Goal: Check status: Check status

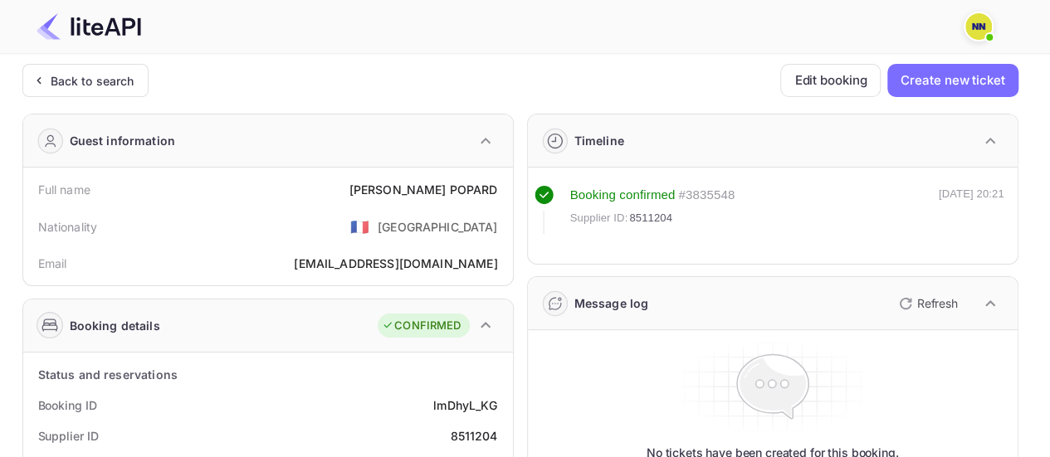
click at [90, 87] on div "Back to search" at bounding box center [93, 80] width 84 height 17
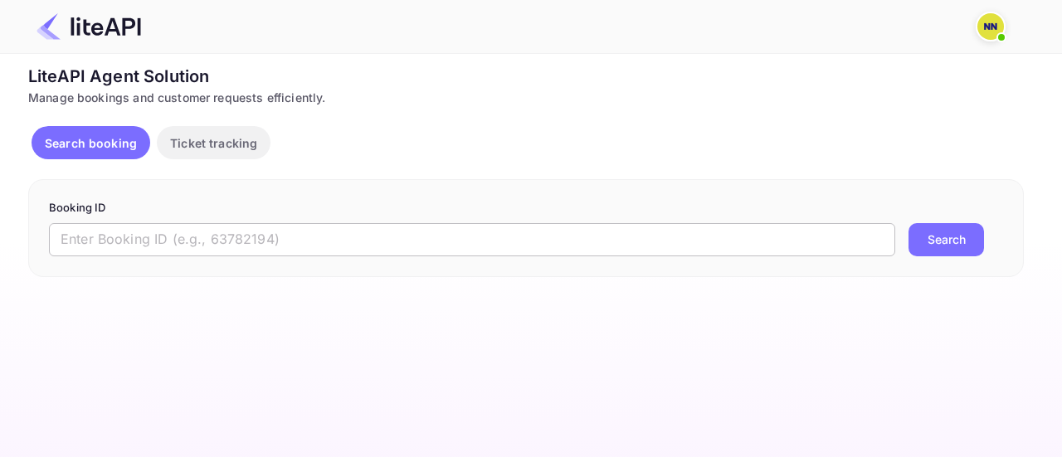
drag, startPoint x: 307, startPoint y: 232, endPoint x: 627, endPoint y: 239, distance: 319.6
click at [307, 232] on input "text" at bounding box center [472, 239] width 846 height 33
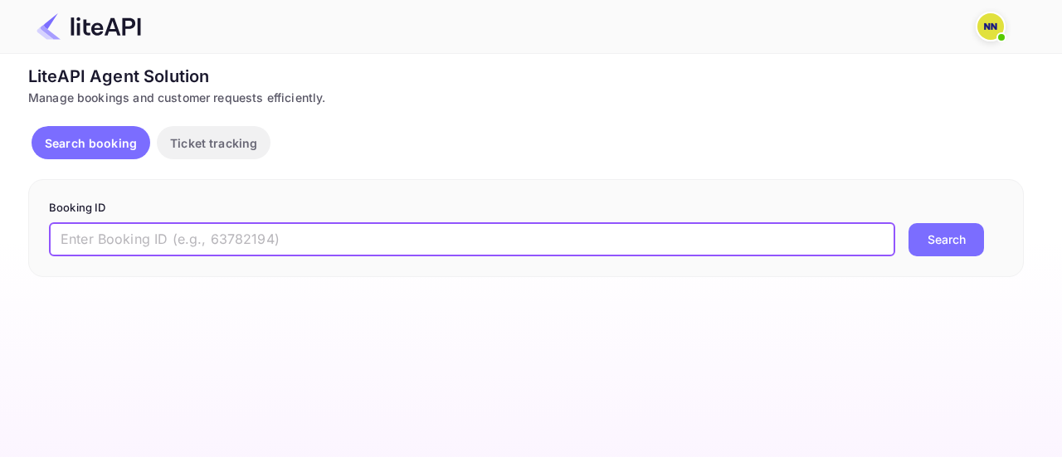
paste input "8764346"
type input "8764346"
click at [933, 239] on button "Search" at bounding box center [947, 239] width 76 height 33
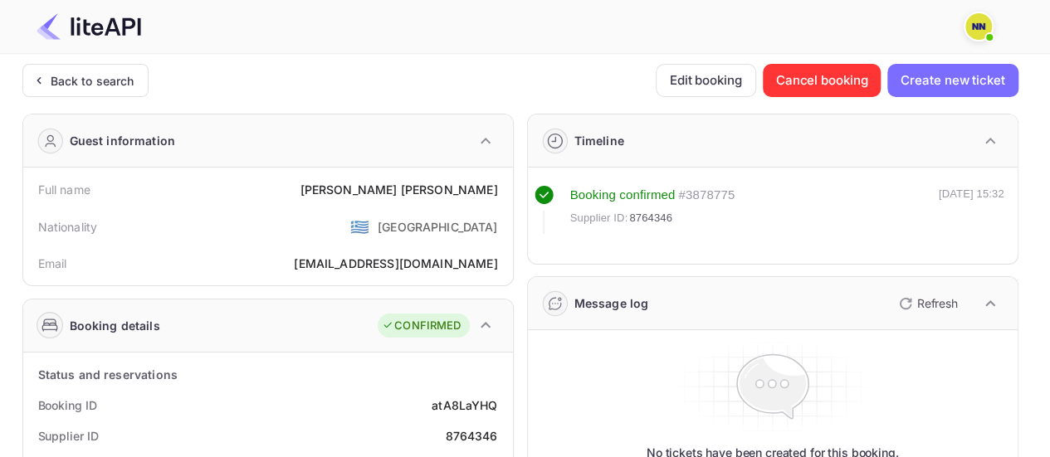
scroll to position [166, 0]
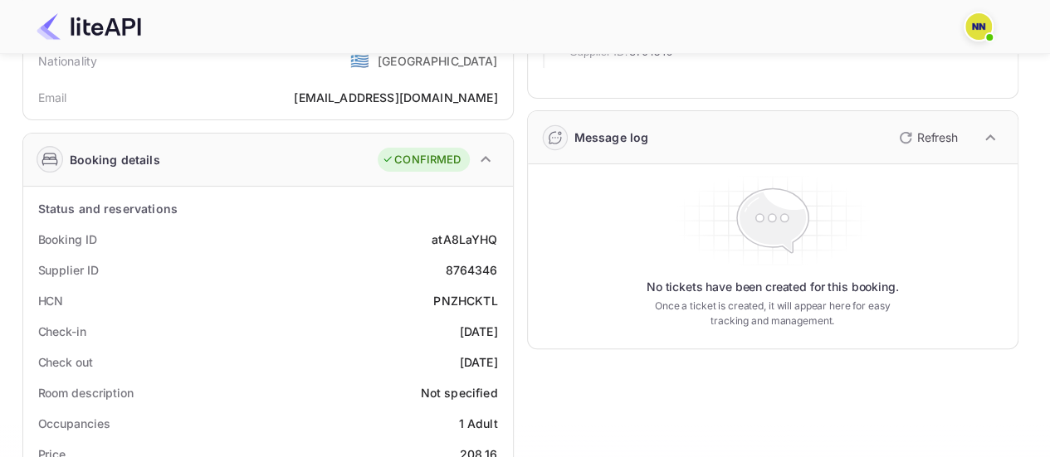
click at [483, 306] on div "PNZHCKTL" at bounding box center [465, 300] width 64 height 17
copy div "PNZHCKTL"
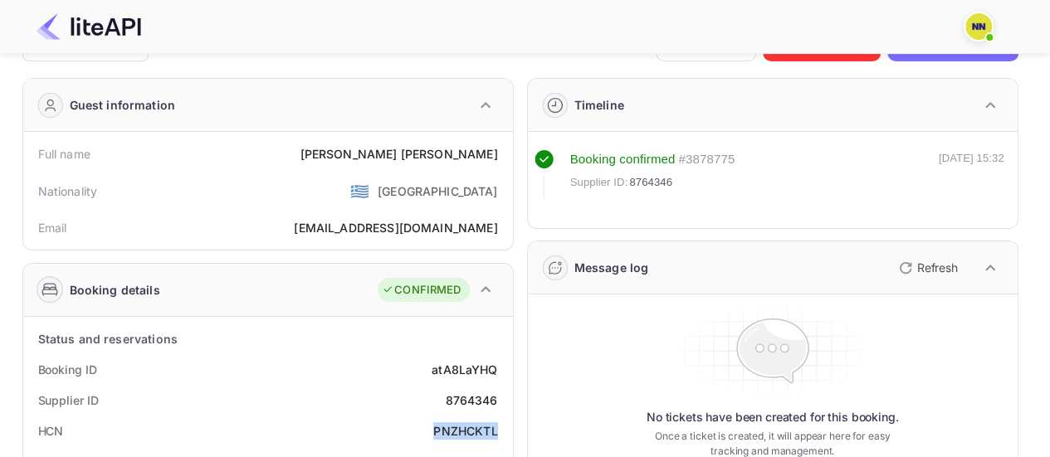
scroll to position [0, 0]
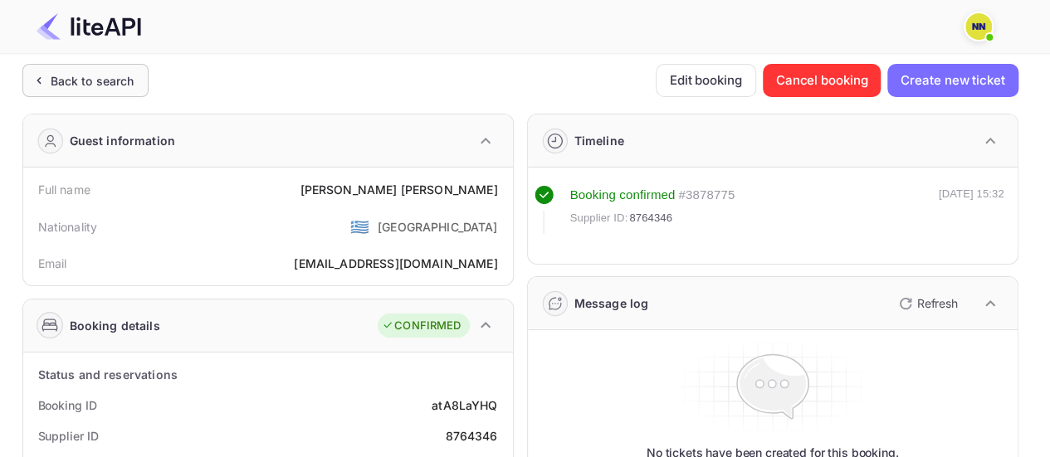
click at [141, 82] on div "Back to search" at bounding box center [85, 80] width 126 height 33
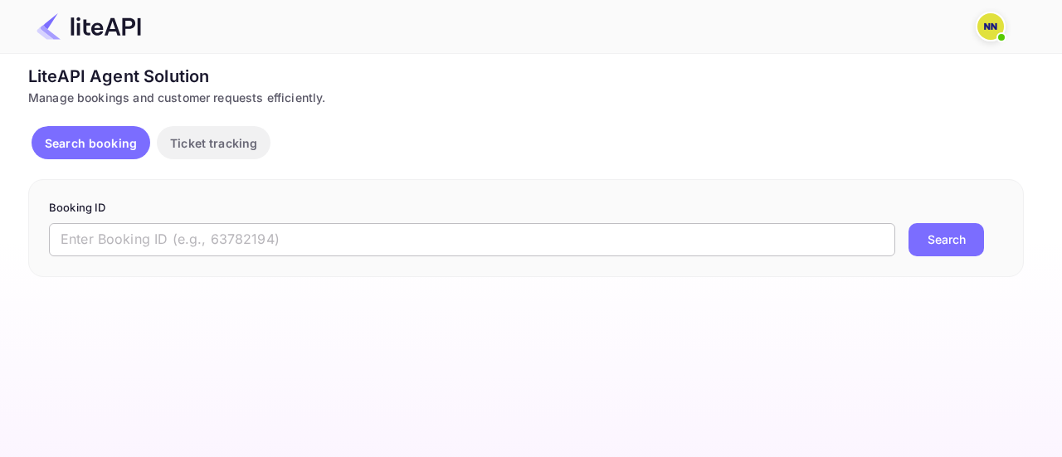
click at [513, 224] on input "text" at bounding box center [472, 239] width 846 height 33
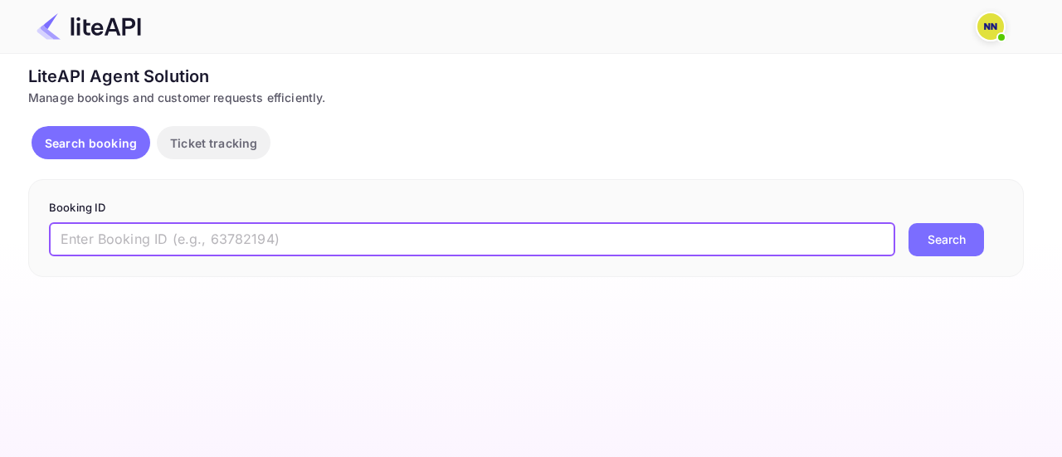
paste input "9032783"
type input "9032783"
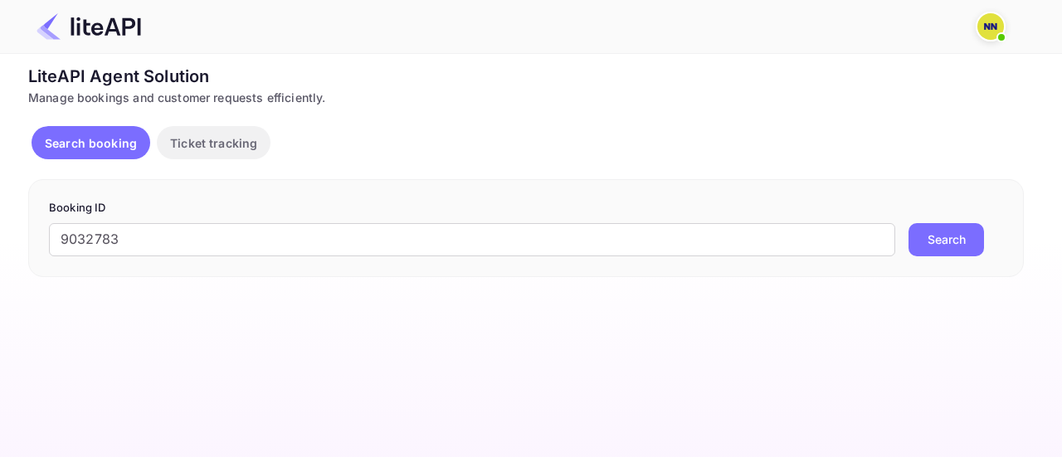
click at [943, 245] on button "Search" at bounding box center [947, 239] width 76 height 33
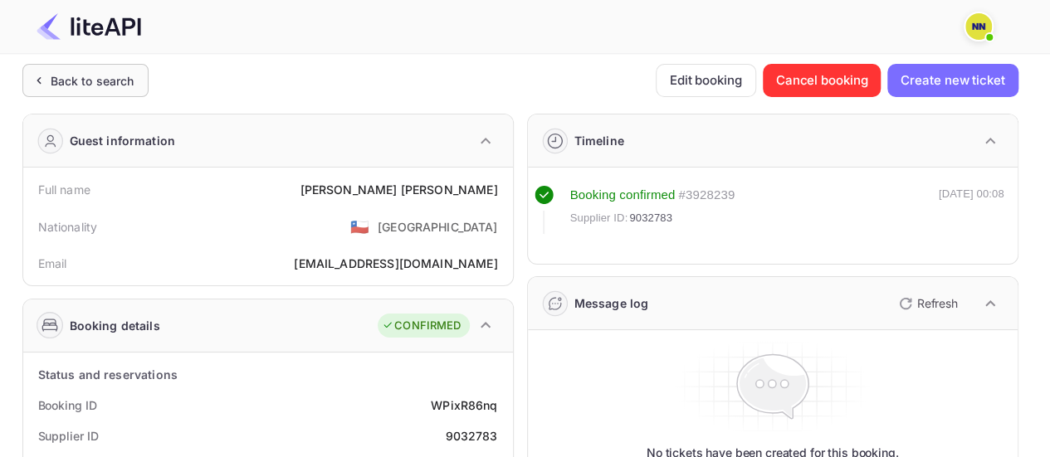
click at [97, 65] on div "Back to search" at bounding box center [85, 80] width 126 height 33
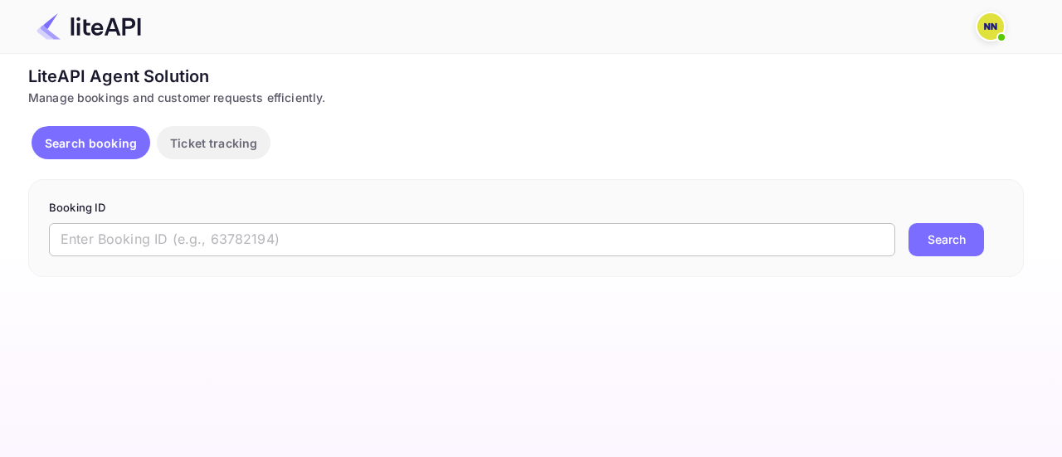
click at [398, 245] on input "text" at bounding box center [472, 239] width 846 height 33
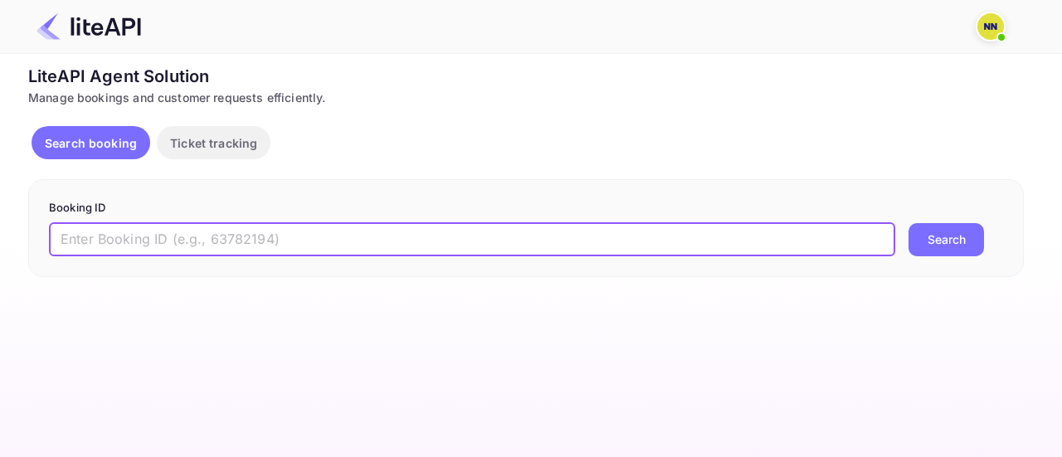
paste input "9029045"
type input "9029045"
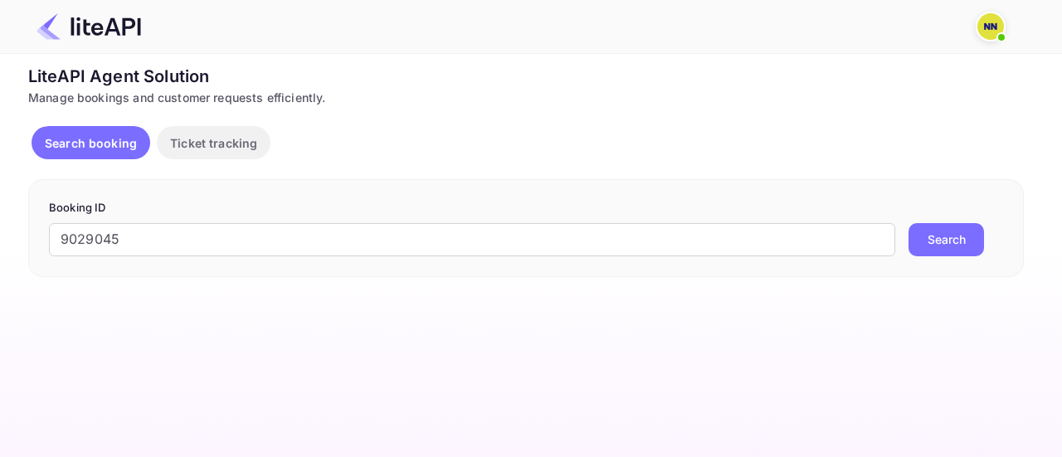
click at [931, 234] on button "Search" at bounding box center [947, 239] width 76 height 33
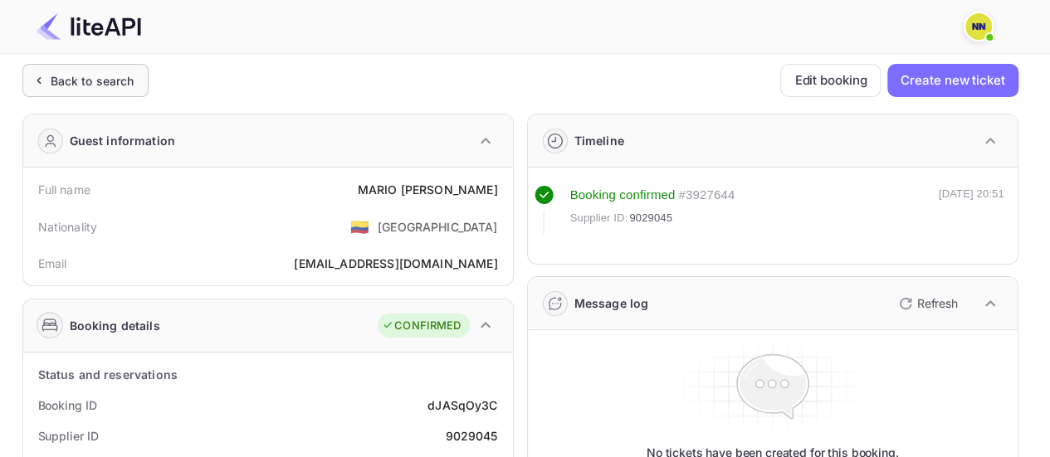
click at [84, 72] on div "Back to search" at bounding box center [93, 80] width 84 height 17
